Goal: Task Accomplishment & Management: Use online tool/utility

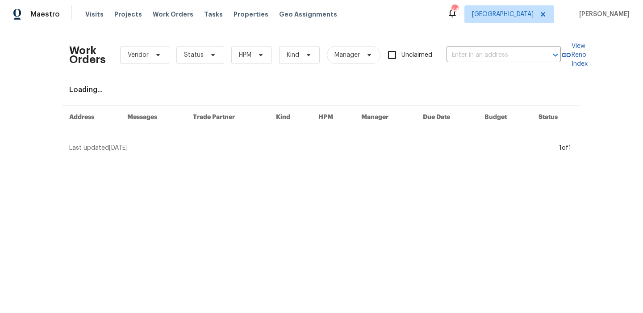
click at [196, 67] on div "Work Orders Vendor Status HPM Kind Manager Unclaimed ​" at bounding box center [315, 54] width 492 height 39
click at [198, 61] on span "Status" at bounding box center [200, 55] width 48 height 18
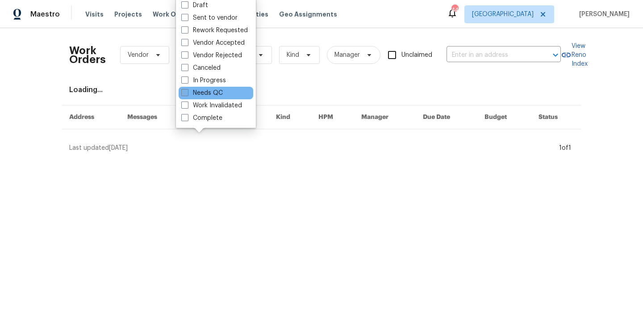
click at [203, 95] on label "Needs QC" at bounding box center [202, 92] width 42 height 9
click at [187, 94] on input "Needs QC" at bounding box center [184, 91] width 6 height 6
checkbox input "true"
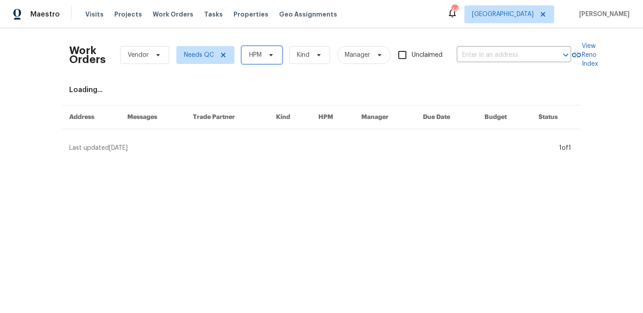
click at [256, 50] on span "HPM" at bounding box center [262, 55] width 41 height 18
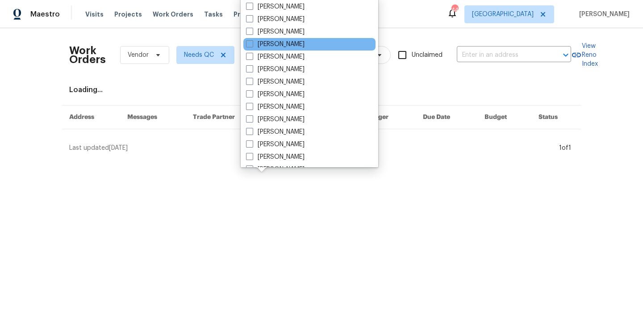
scroll to position [66, 0]
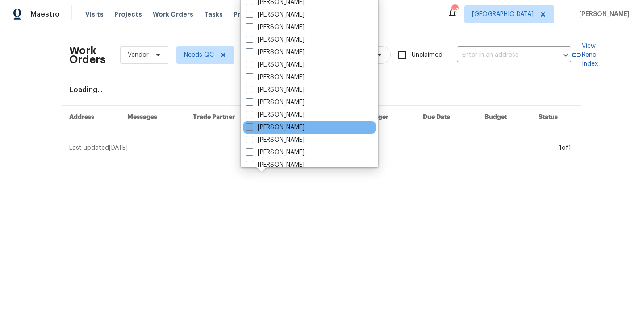
click at [285, 127] on label "[PERSON_NAME]" at bounding box center [275, 127] width 59 height 9
click at [252, 127] on input "[PERSON_NAME]" at bounding box center [249, 126] width 6 height 6
checkbox input "true"
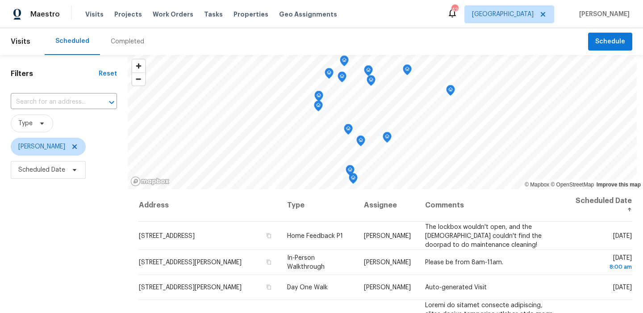
scroll to position [126, 0]
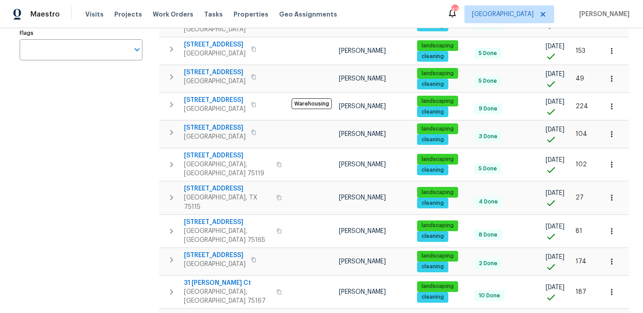
scroll to position [203, 0]
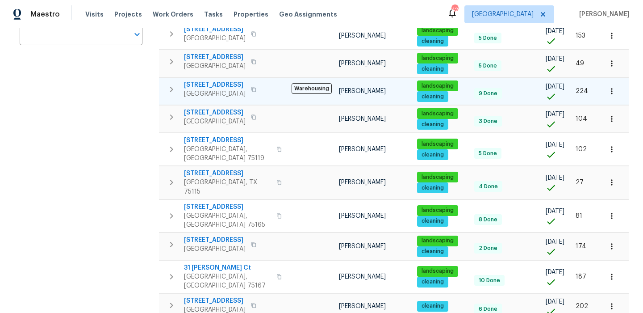
click at [213, 80] on span "4640 Corregidor St" at bounding box center [215, 84] width 62 height 9
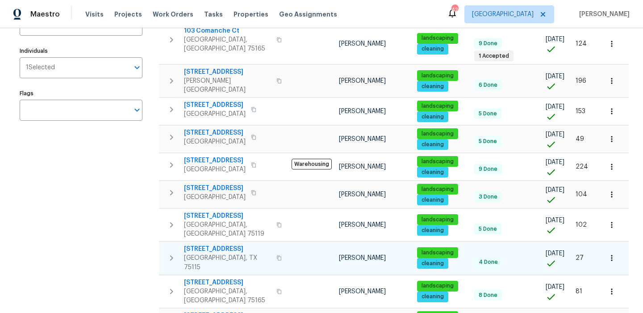
scroll to position [0, 0]
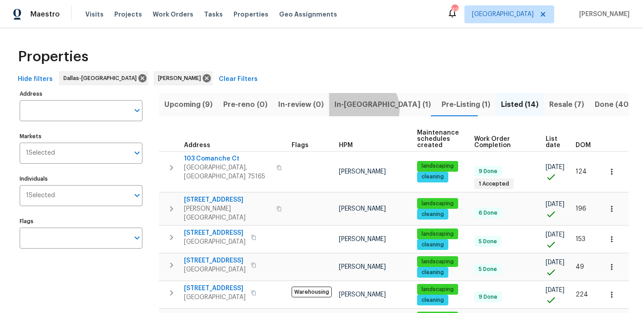
click at [360, 109] on span "In-reno (1)" at bounding box center [383, 104] width 97 height 13
